Goal: Navigation & Orientation: Understand site structure

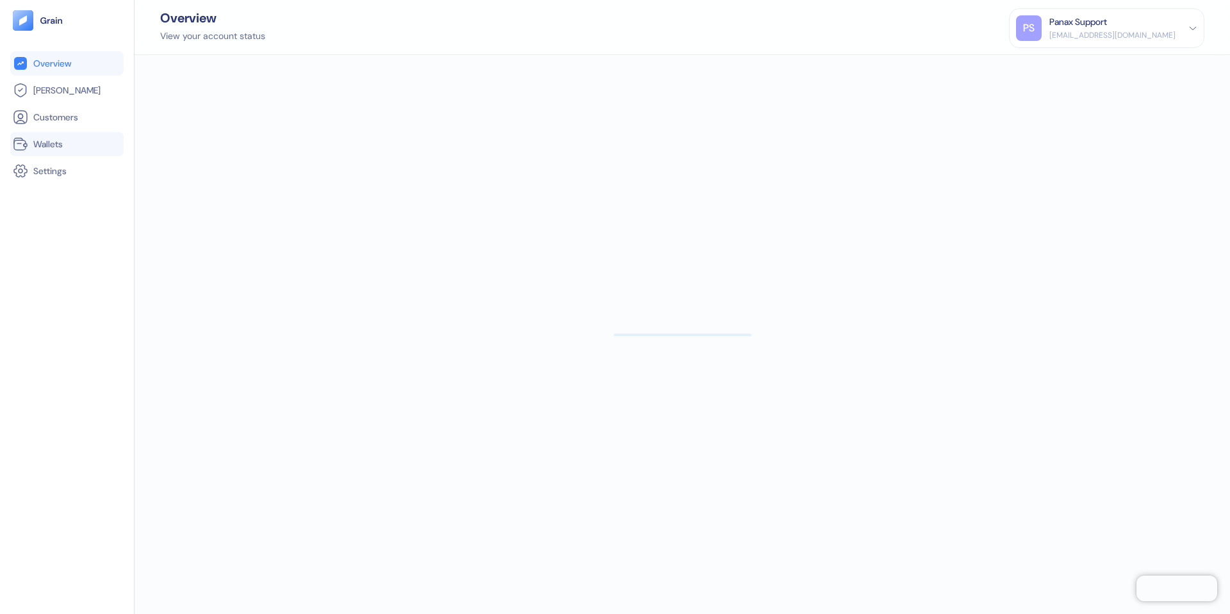
click at [59, 138] on span "Wallets" at bounding box center [47, 144] width 29 height 13
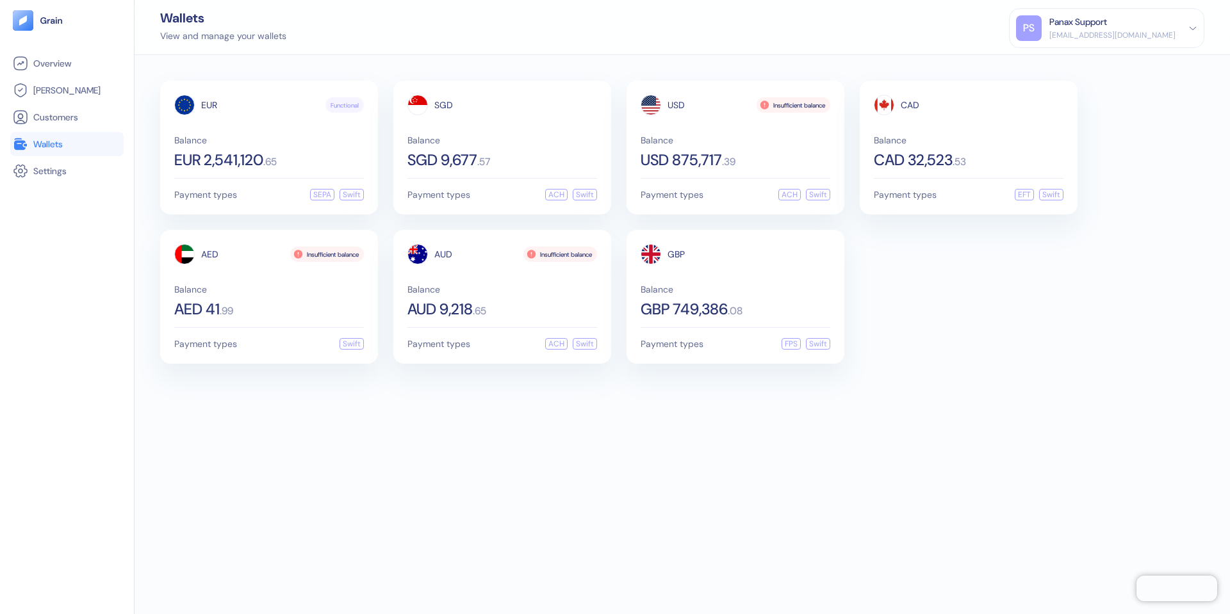
click at [210, 35] on div "View and manage your wallets" at bounding box center [223, 35] width 126 height 13
click at [249, 37] on div "View and manage your wallets" at bounding box center [223, 35] width 126 height 13
drag, startPoint x: 184, startPoint y: 37, endPoint x: 193, endPoint y: 16, distance: 22.1
click at [186, 36] on div "View and manage your wallets" at bounding box center [223, 35] width 126 height 13
drag, startPoint x: 1031, startPoint y: 387, endPoint x: 968, endPoint y: 336, distance: 81.9
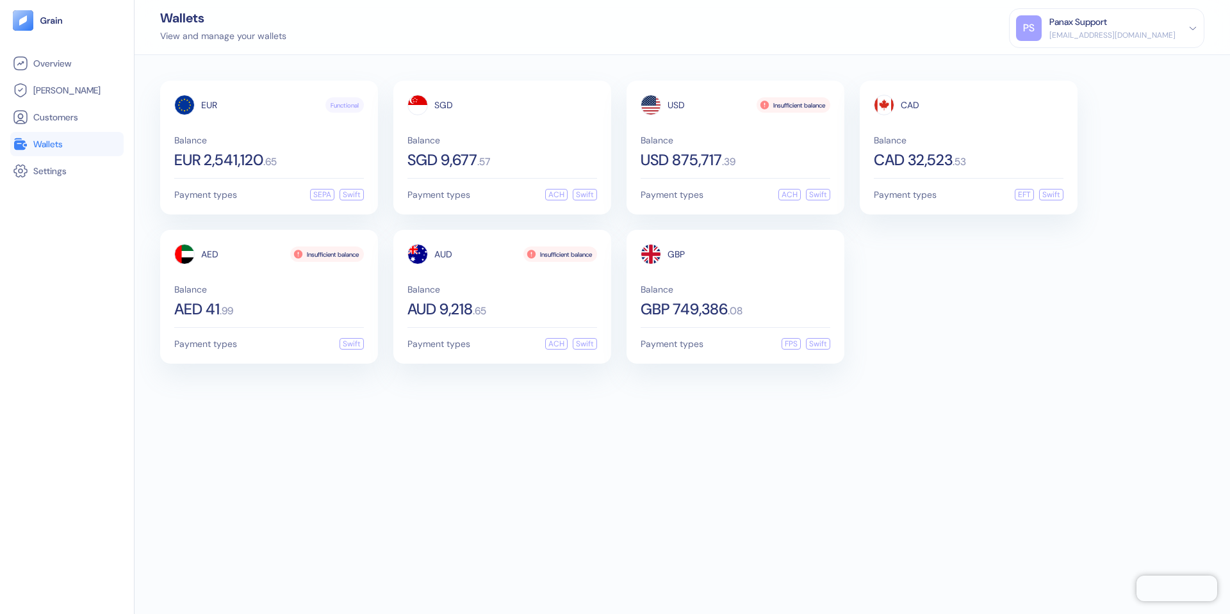
click at [1031, 387] on div "EUR Functional Balance EUR 2,541,120 . 65 Payment types SEPA Swift SGD Balance …" at bounding box center [682, 334] width 1095 height 559
click at [968, 335] on div "EUR Functional Balance EUR 2,541,120 . 65 Payment types SEPA Swift SGD Balance …" at bounding box center [682, 222] width 1044 height 283
click at [49, 173] on span "Settings" at bounding box center [49, 171] width 33 height 13
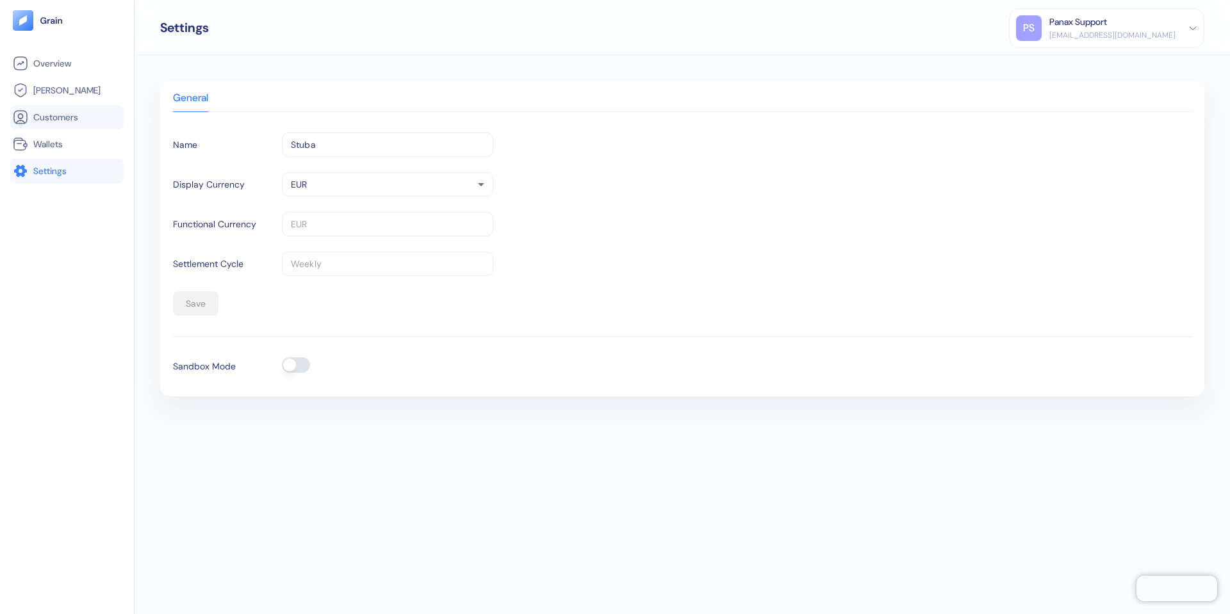
click at [53, 113] on span "Customers" at bounding box center [55, 117] width 45 height 13
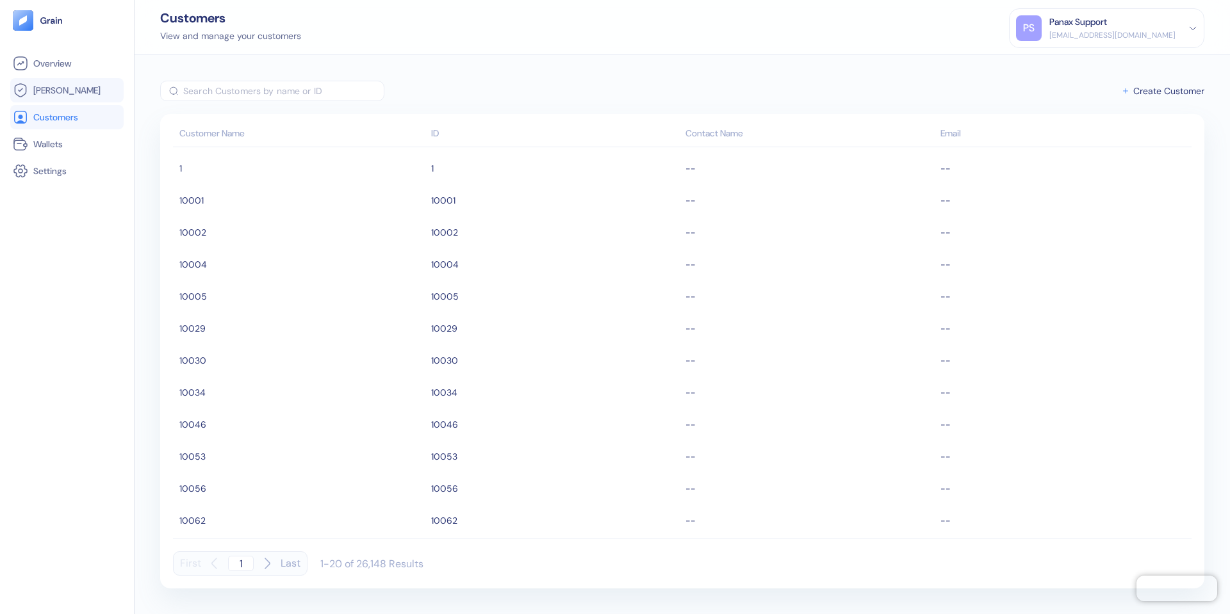
click at [54, 92] on span "[PERSON_NAME]" at bounding box center [66, 90] width 67 height 13
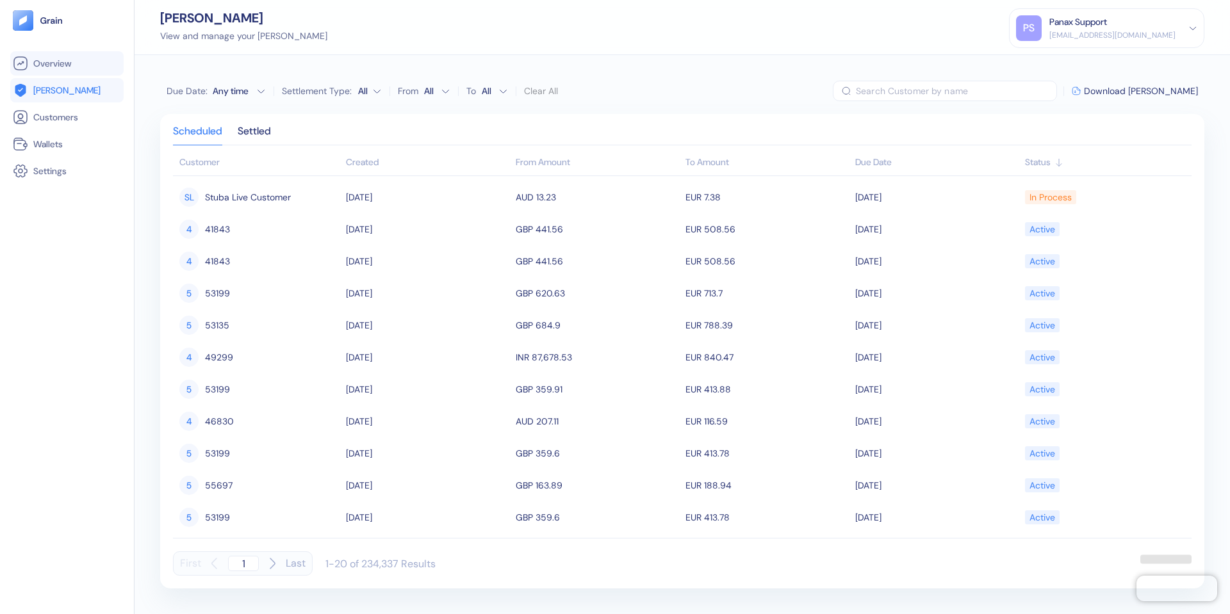
click at [65, 56] on link "Overview" at bounding box center [67, 63] width 108 height 15
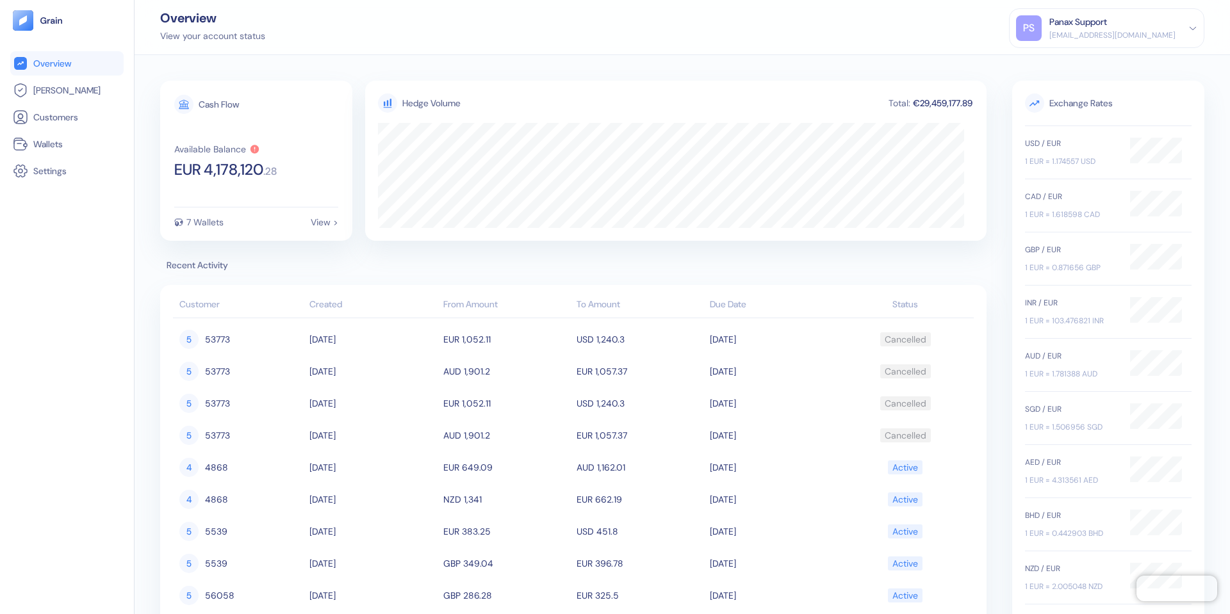
click at [798, 63] on div "Cash Flow Available Balance EUR 4,178,120 . 28 7 Wallets View > Hedge Volume To…" at bounding box center [682, 334] width 1095 height 559
